Goal: Navigation & Orientation: Find specific page/section

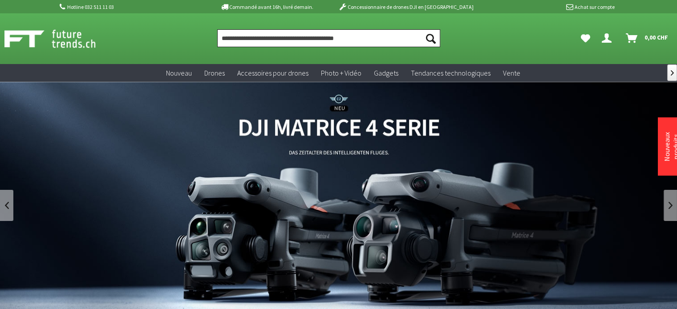
click at [302, 36] on input "Produit, marque, catégorie, EAN, numéro d'article…" at bounding box center [328, 38] width 223 height 18
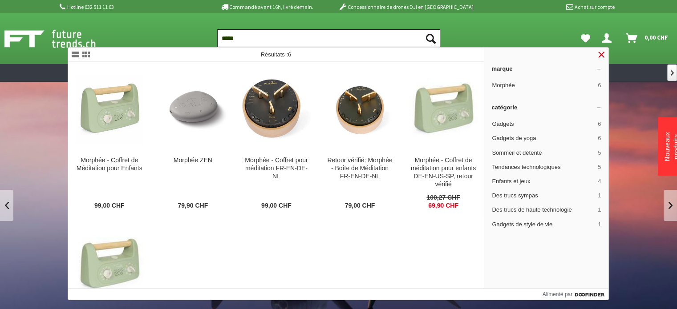
type input "*****"
click at [601, 56] on link at bounding box center [601, 54] width 11 height 11
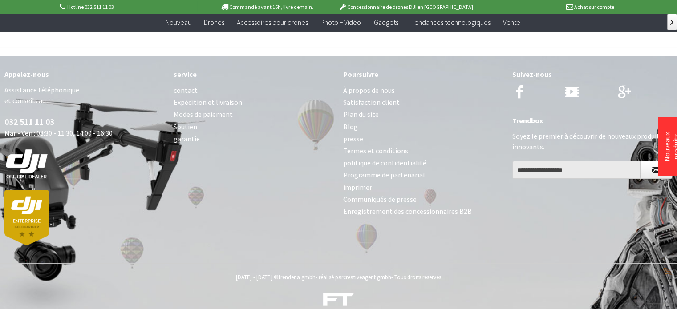
scroll to position [3555, 0]
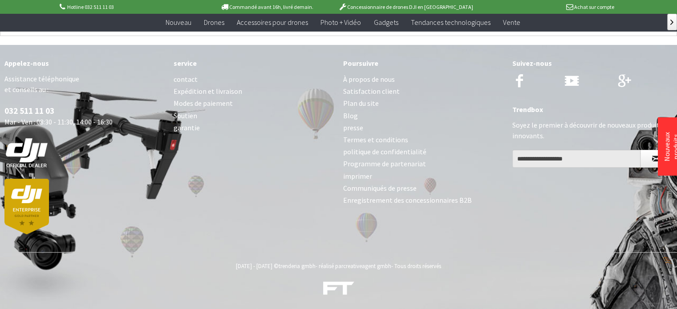
click at [399, 137] on font "Termes et conditions" at bounding box center [375, 139] width 65 height 9
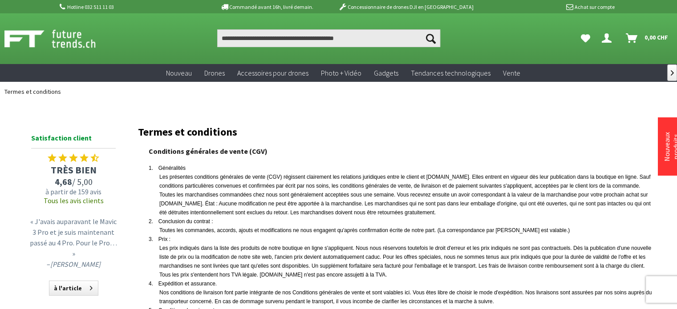
click at [602, 38] on icon "Votre compte" at bounding box center [607, 34] width 10 height 7
click at [612, 36] on link "Votre compte" at bounding box center [608, 38] width 20 height 18
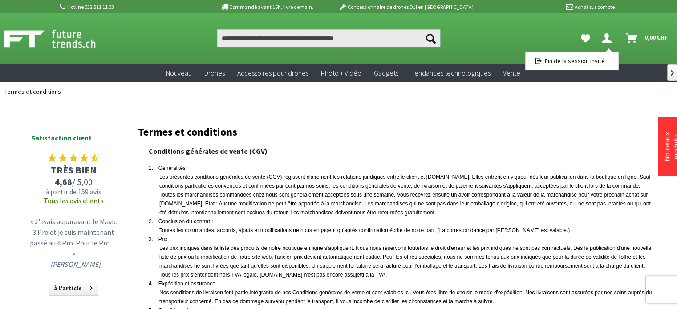
click at [604, 36] on icon "Votre compte" at bounding box center [607, 34] width 10 height 7
click at [612, 97] on ul "Termes et conditions" at bounding box center [338, 92] width 677 height 20
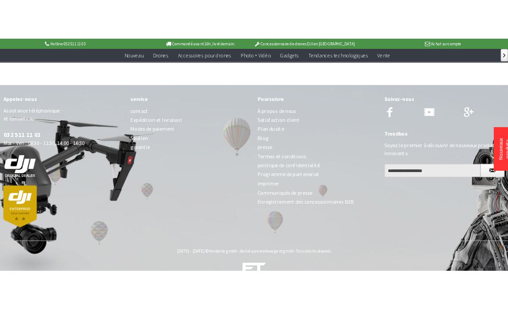
scroll to position [806, 0]
